Goal: Navigation & Orientation: Find specific page/section

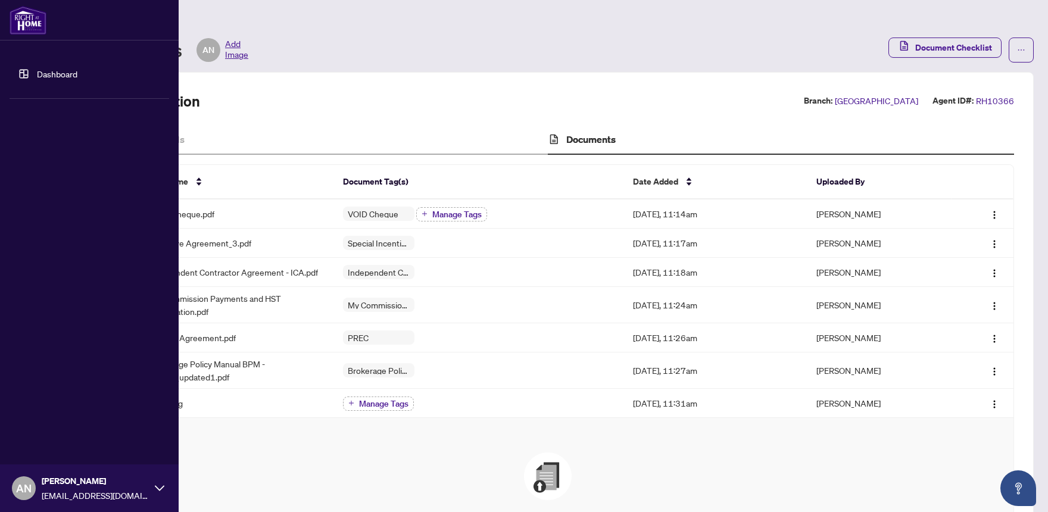
click at [42, 74] on link "Dashboard" at bounding box center [57, 73] width 40 height 11
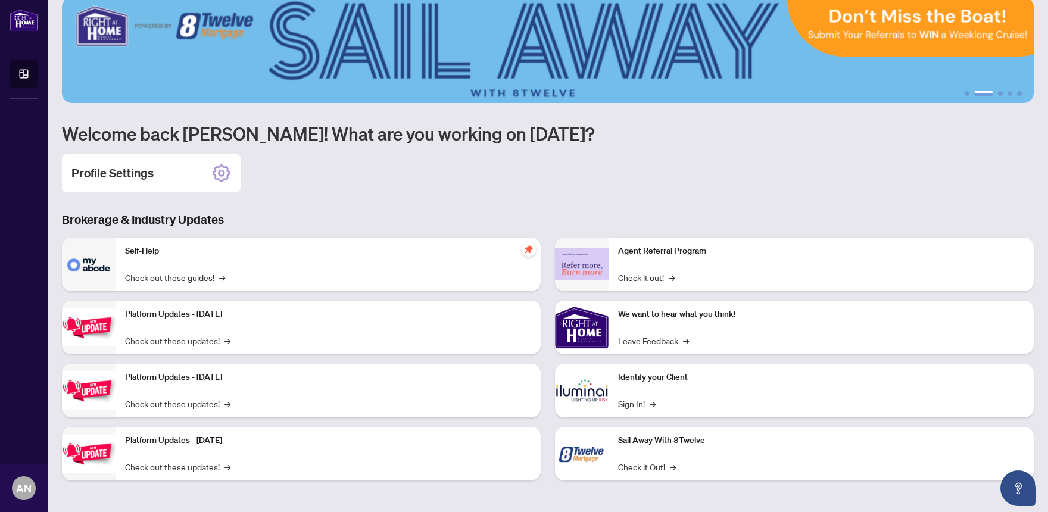
scroll to position [56, 0]
click at [207, 341] on link "Check out these updates! →" at bounding box center [177, 339] width 105 height 13
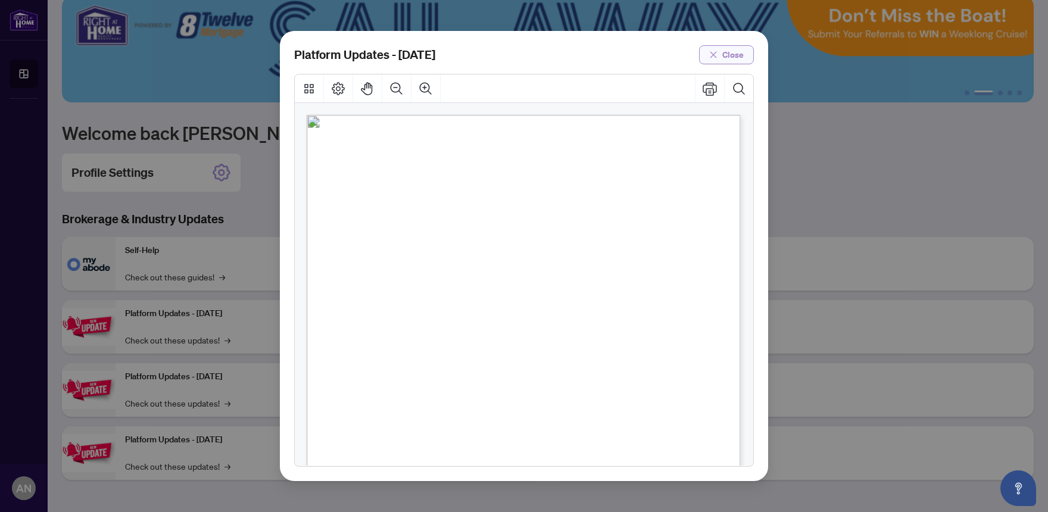
click at [731, 51] on span "Close" at bounding box center [732, 54] width 21 height 19
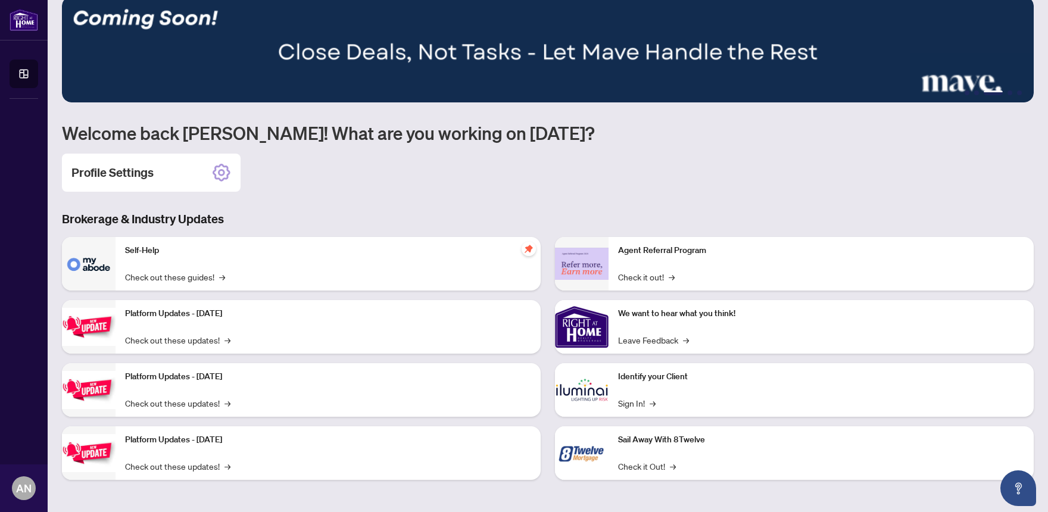
click at [666, 444] on p "Sail Away With 8Twelve" at bounding box center [821, 439] width 406 height 13
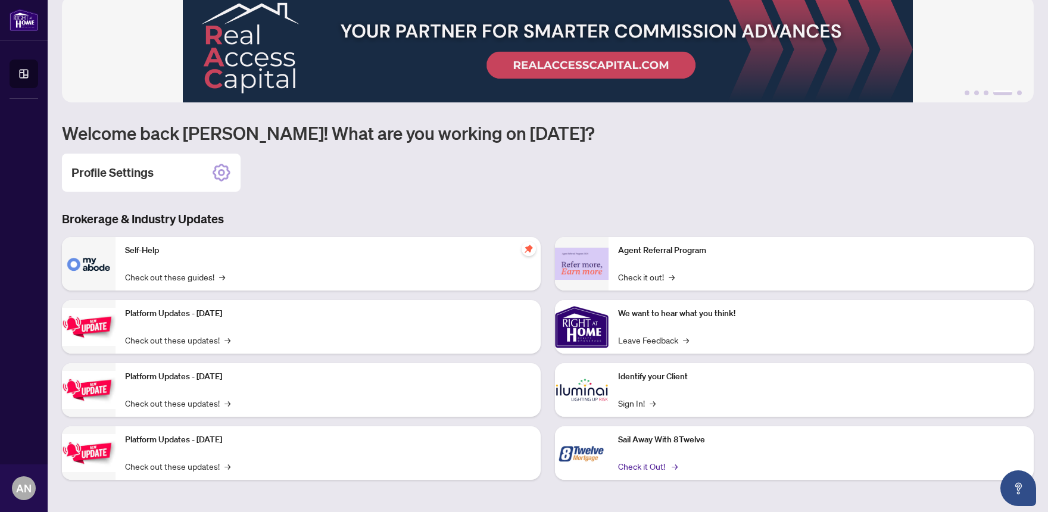
click at [651, 467] on link "Check it Out! →" at bounding box center [647, 466] width 58 height 13
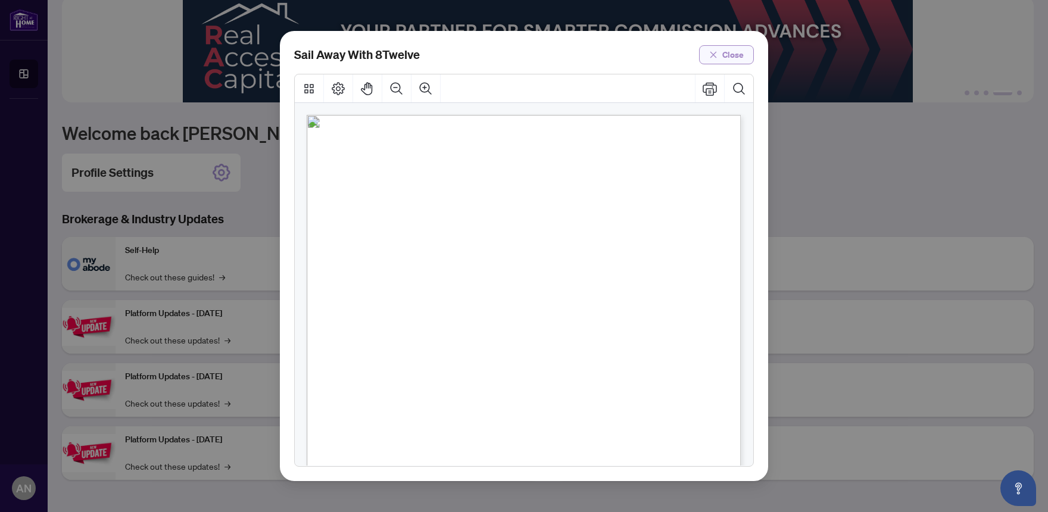
click at [717, 62] on span "button" at bounding box center [713, 54] width 8 height 19
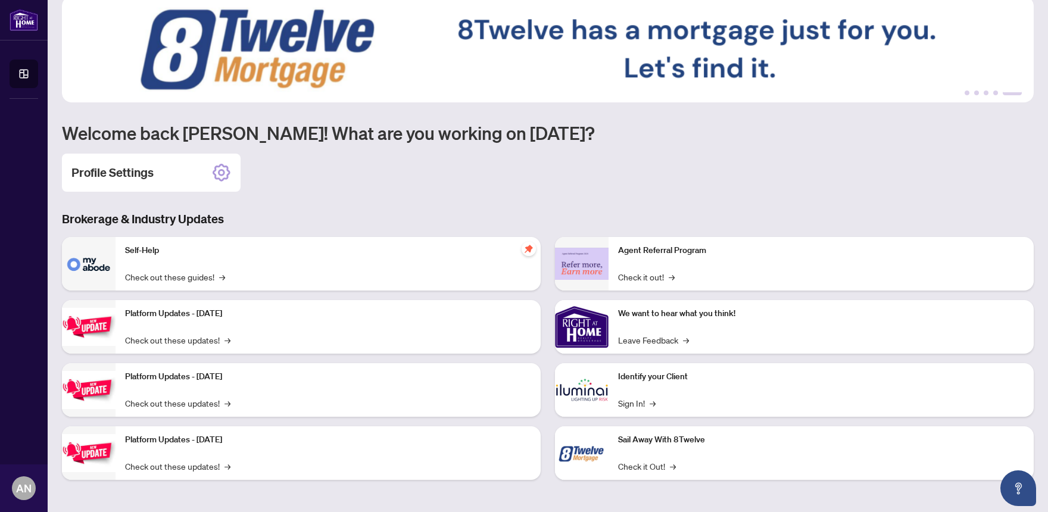
scroll to position [0, 0]
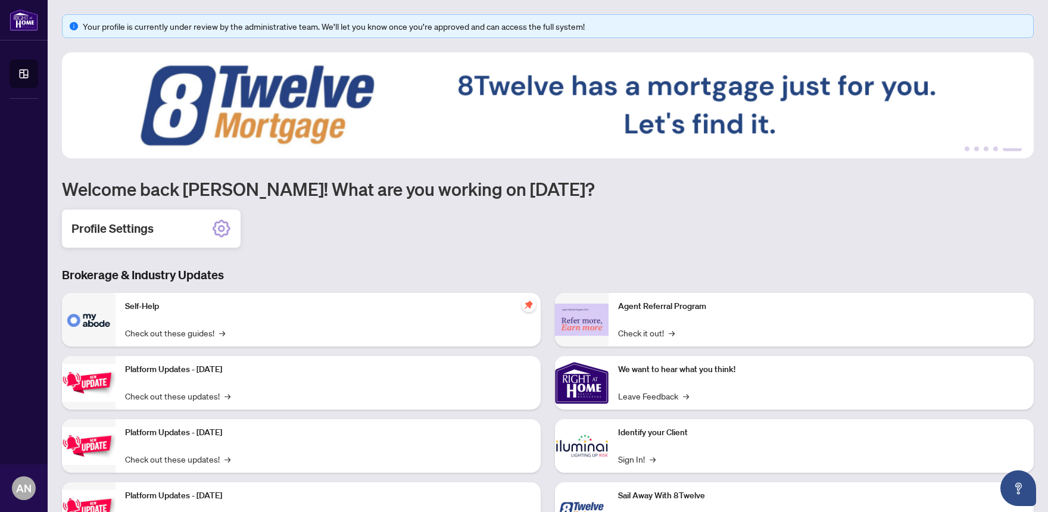
click at [224, 229] on icon at bounding box center [221, 228] width 7 height 7
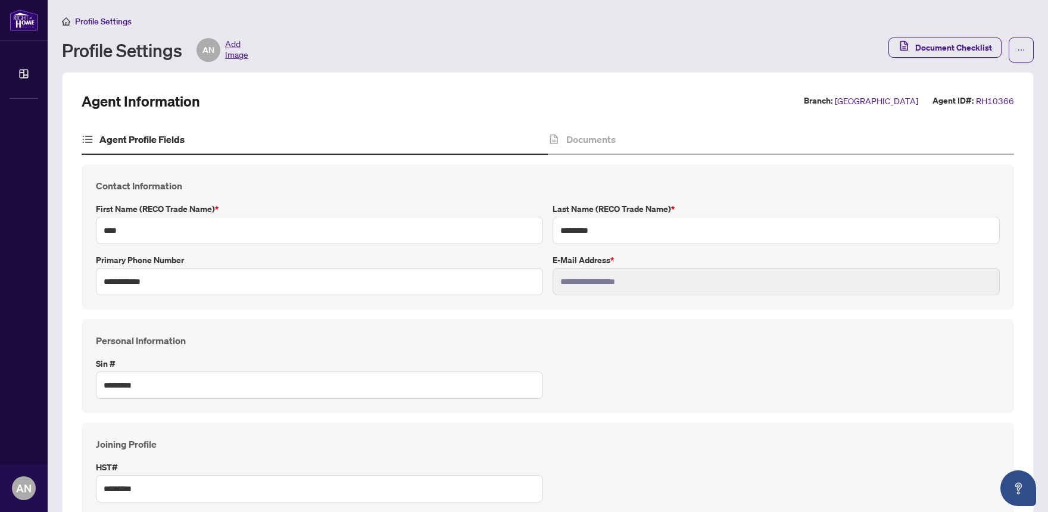
type input "****"
type input "**********"
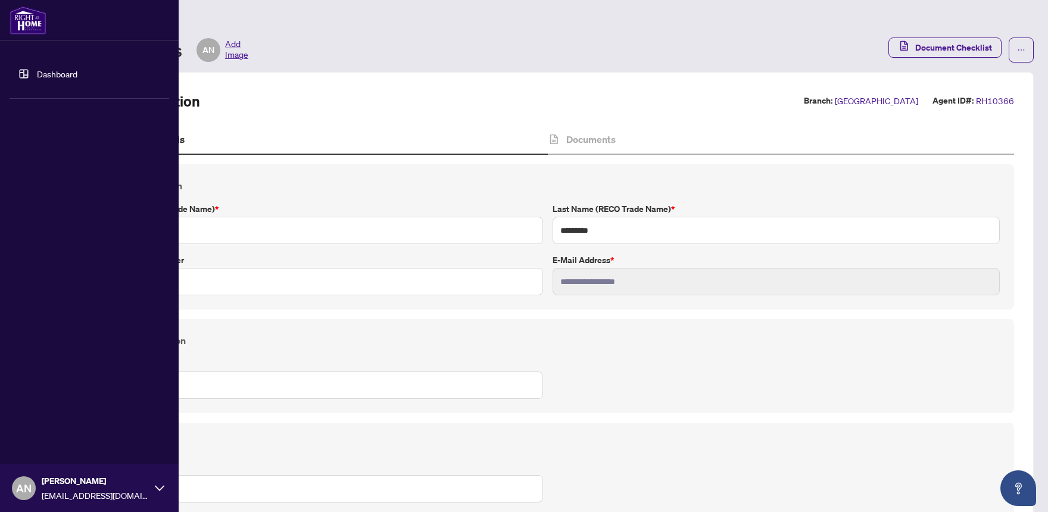
click at [37, 73] on link "Dashboard" at bounding box center [57, 73] width 40 height 11
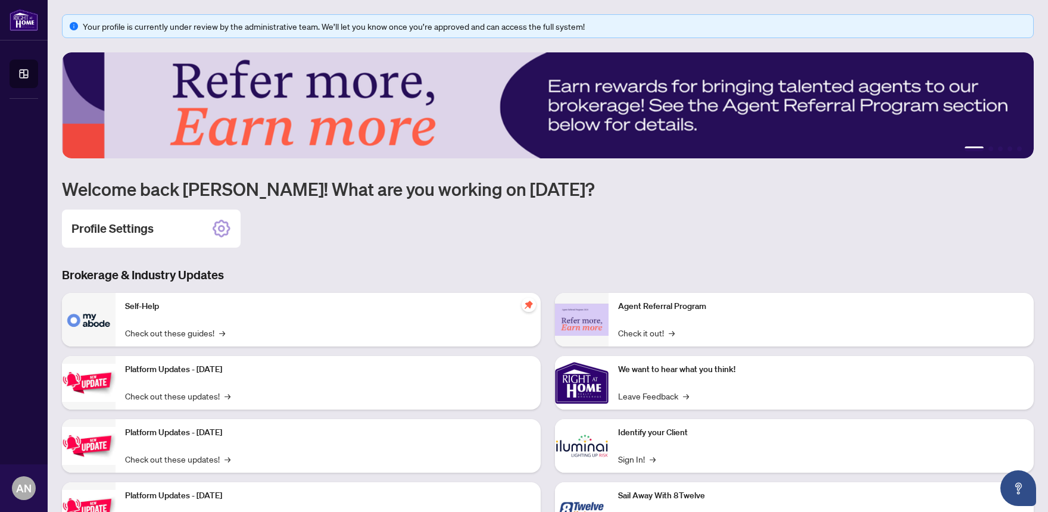
scroll to position [56, 0]
